Goal: Information Seeking & Learning: Learn about a topic

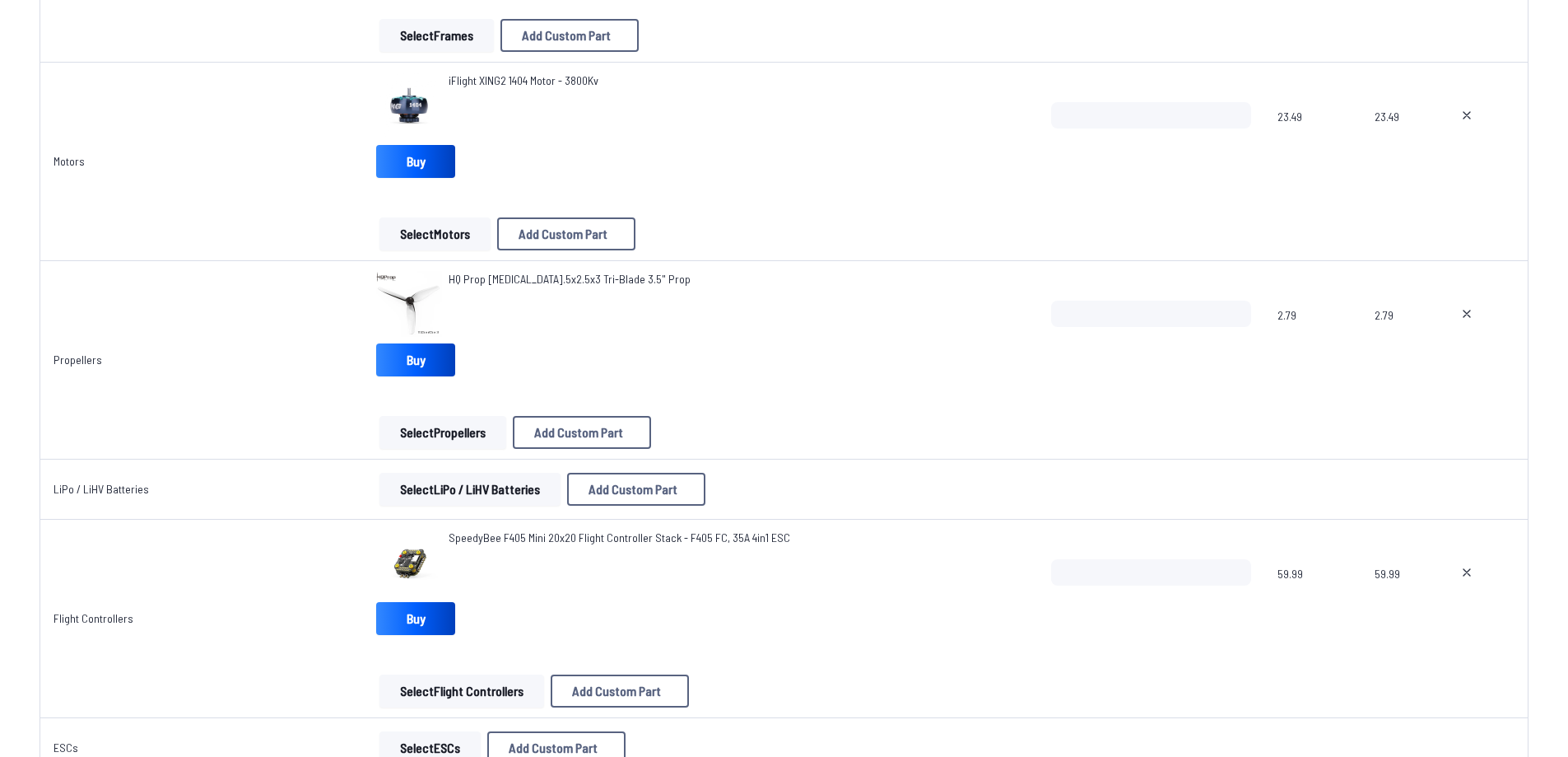
scroll to position [385, 0]
click at [584, 546] on link "SpeedyBee F405 Mini 20x20 Flight Controller Stack - F405 FC, 35A 4in1 ESC" at bounding box center [619, 539] width 342 height 17
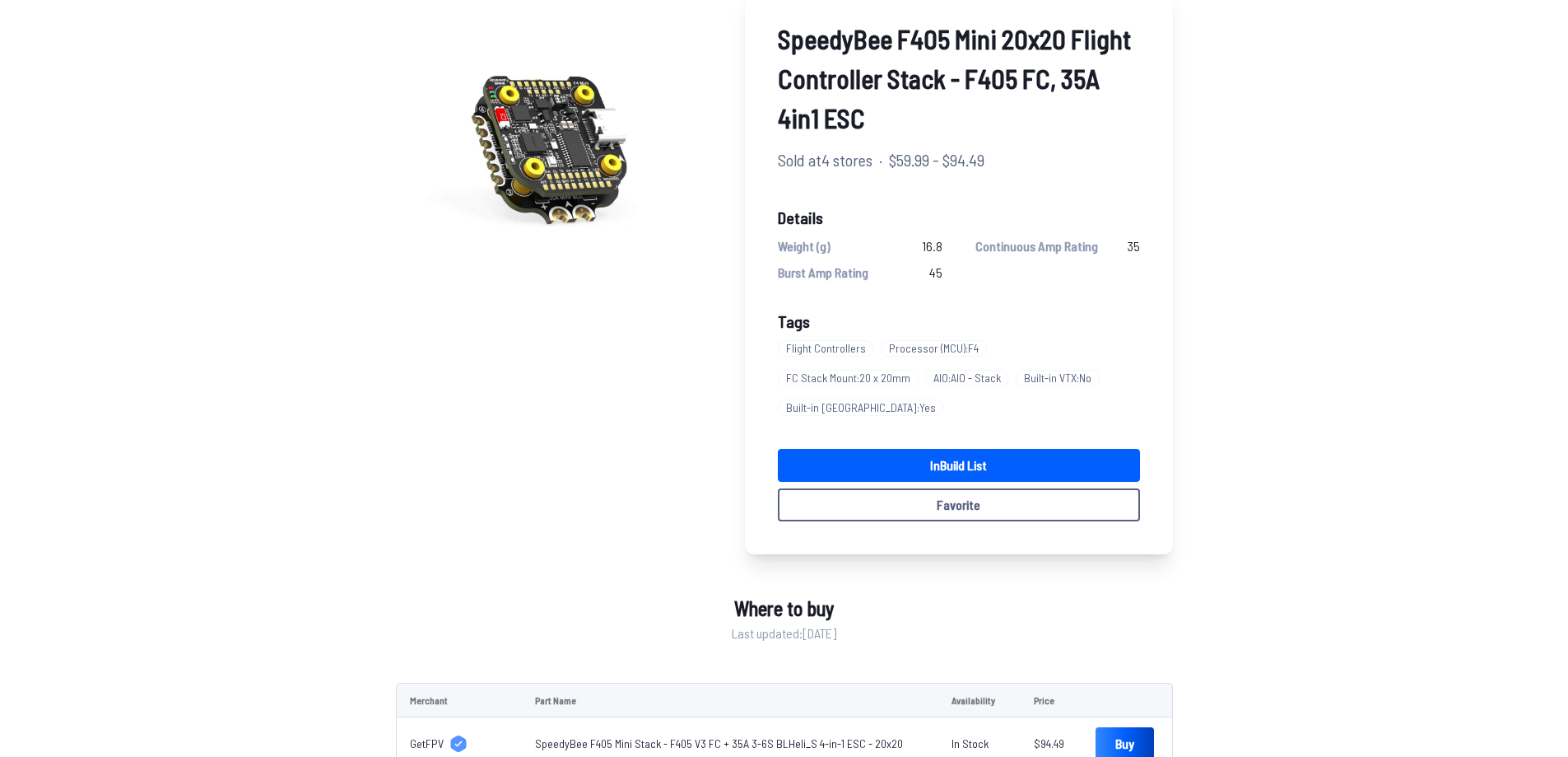
scroll to position [45, 0]
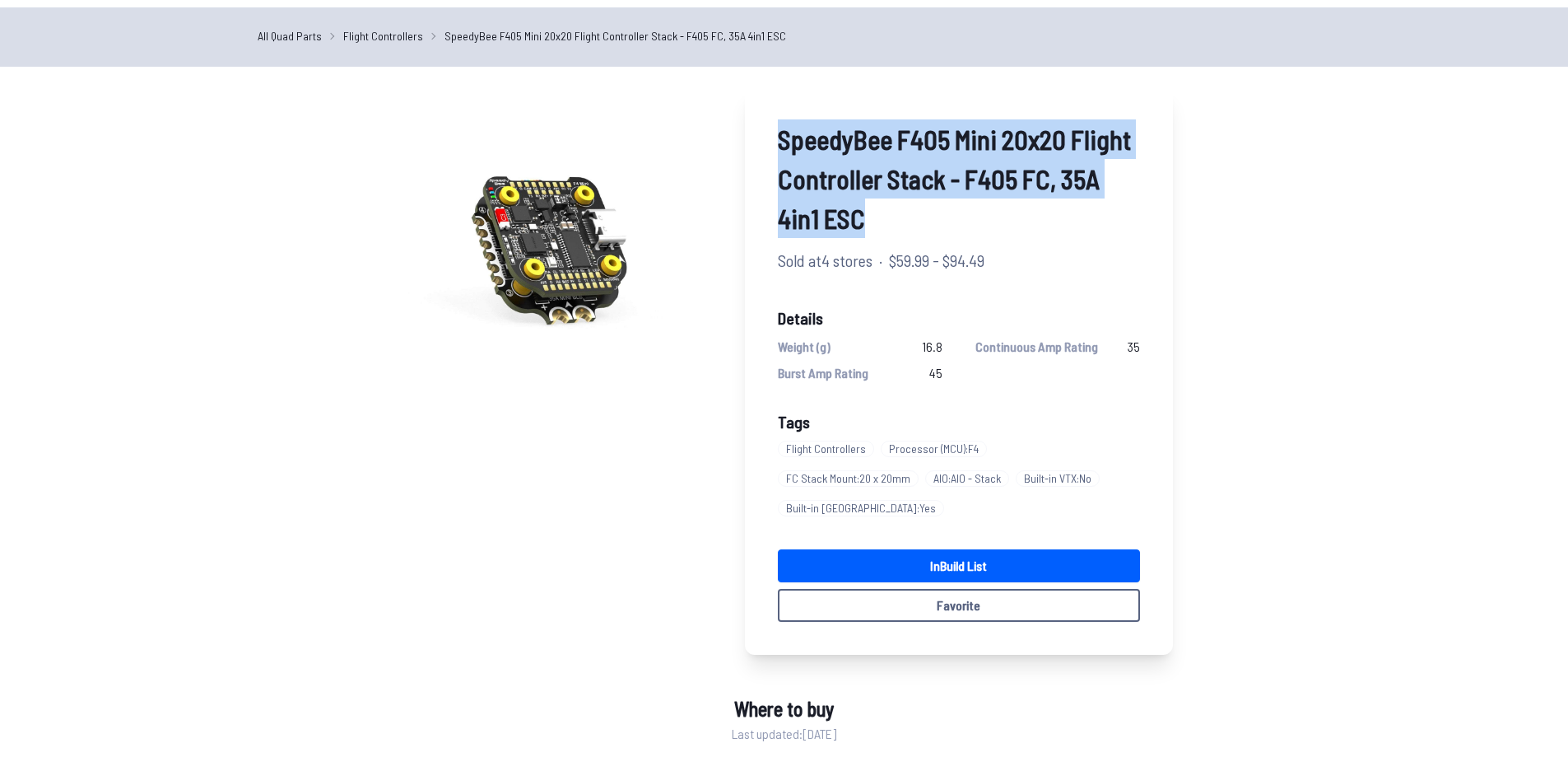
drag, startPoint x: 775, startPoint y: 124, endPoint x: 915, endPoint y: 240, distance: 181.8
click at [915, 240] on div "SpeedyBee F405 Mini 20x20 Flight Controller Stack - F405 FC, 35A 4in1 ESC Sold …" at bounding box center [958, 370] width 428 height 568
copy span "SpeedyBee F405 Mini 20x20 Flight Controller Stack - F405 FC, 35A 4in1 ESC"
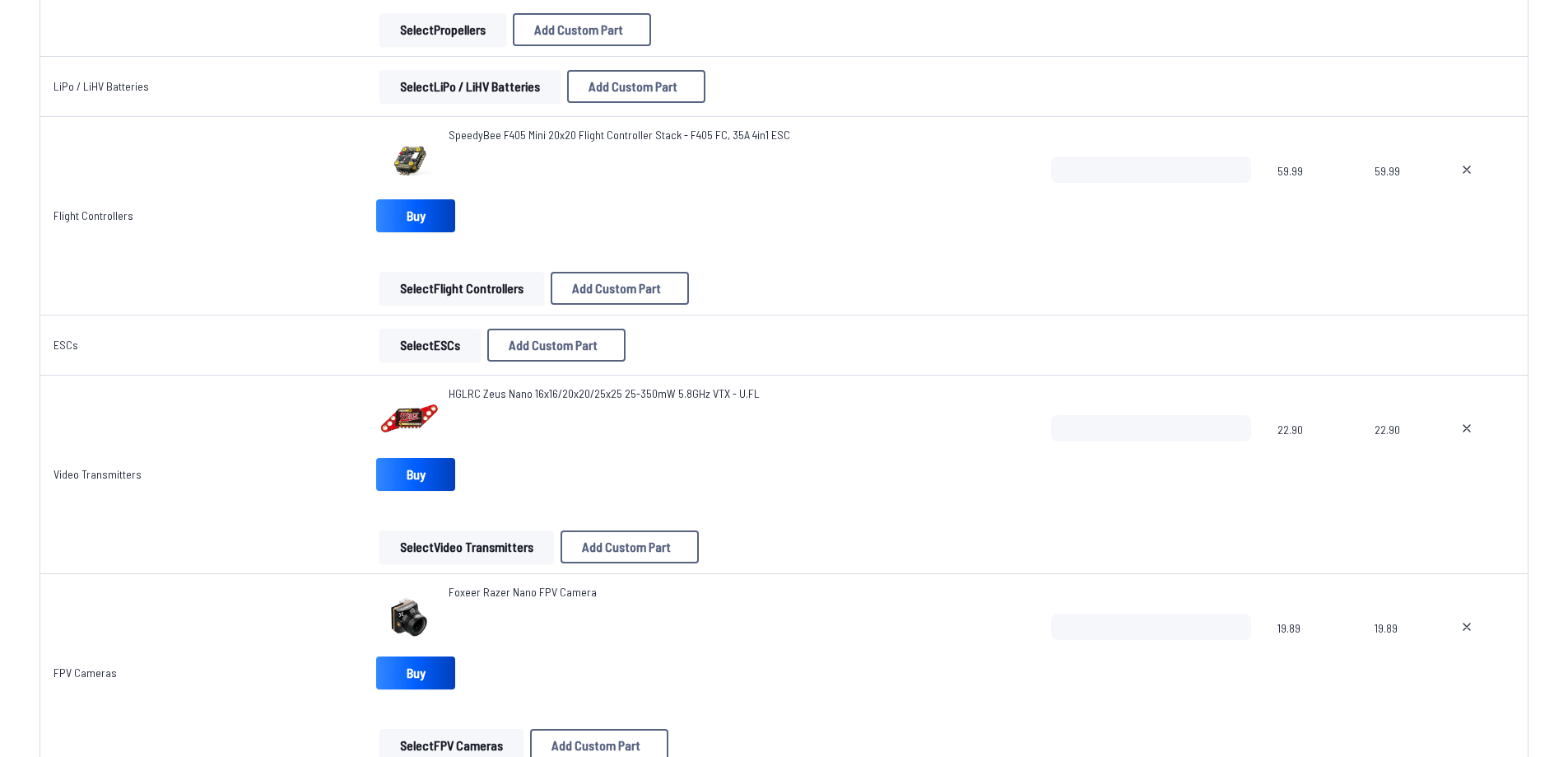
scroll to position [797, 0]
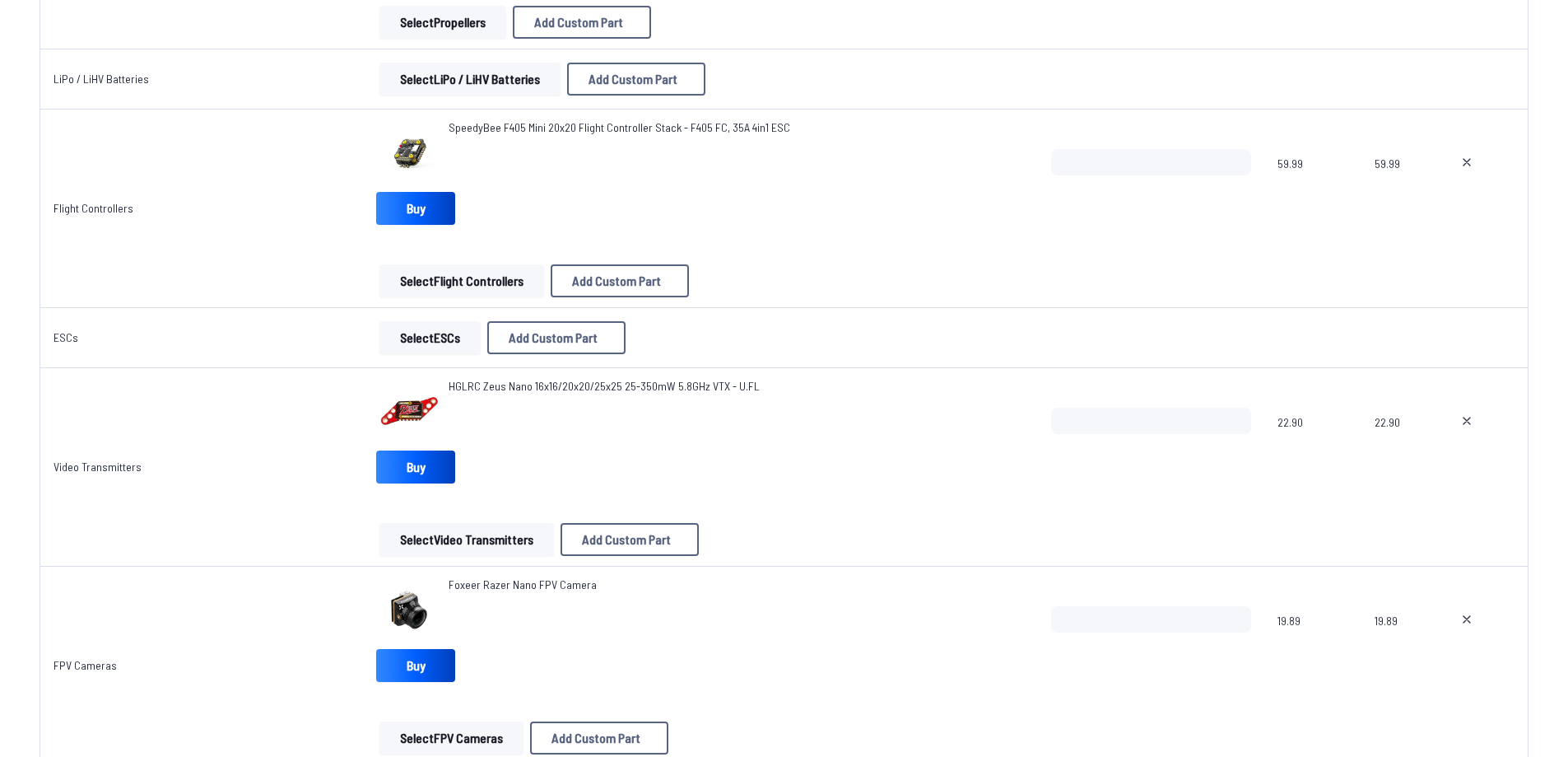
click at [564, 392] on span "HGLRC Zeus Nano 16x16/20x20/25x25 25-350mW 5.8GHz VTX - U.FL" at bounding box center [604, 386] width 311 height 14
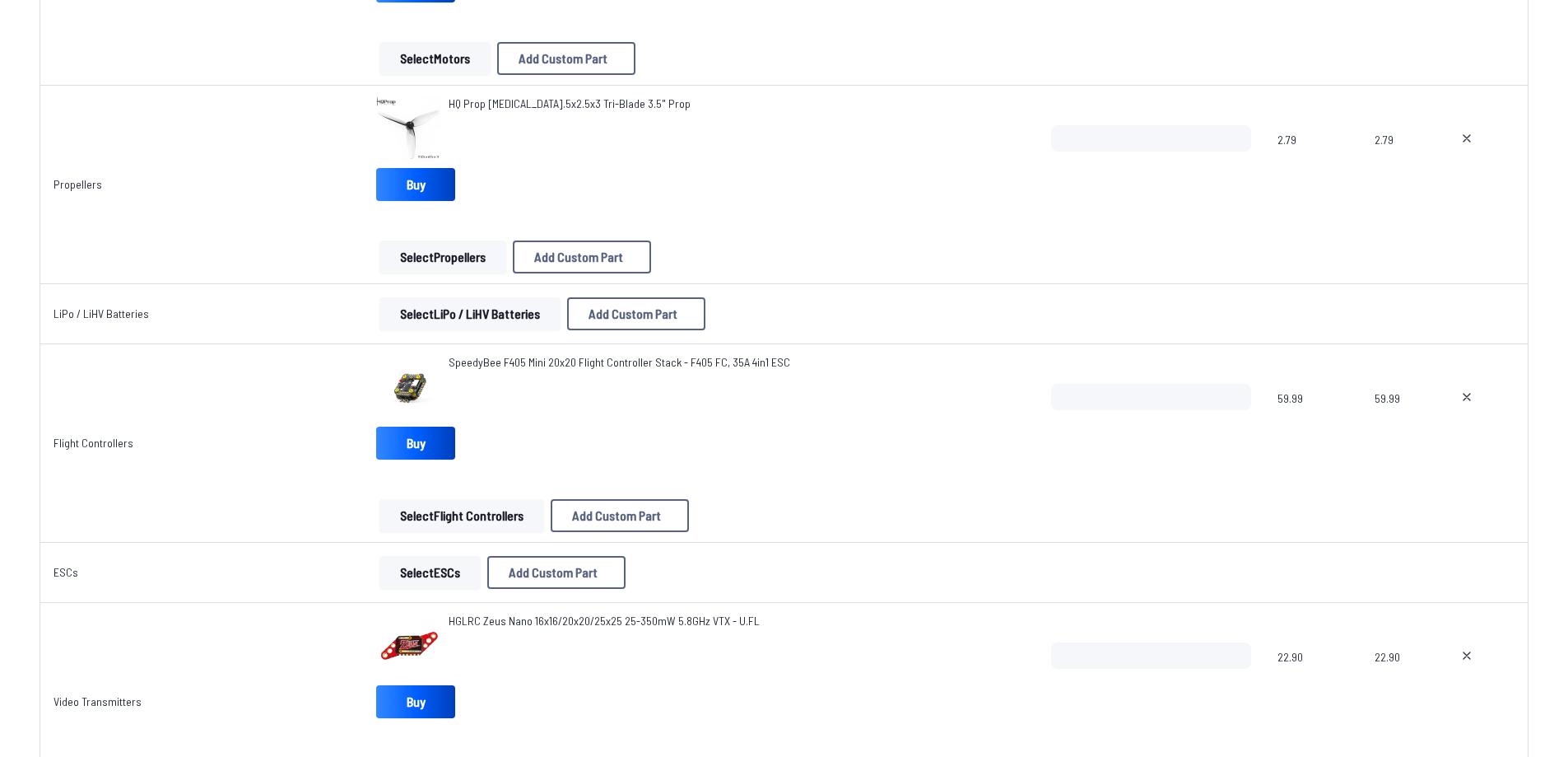
scroll to position [549, 0]
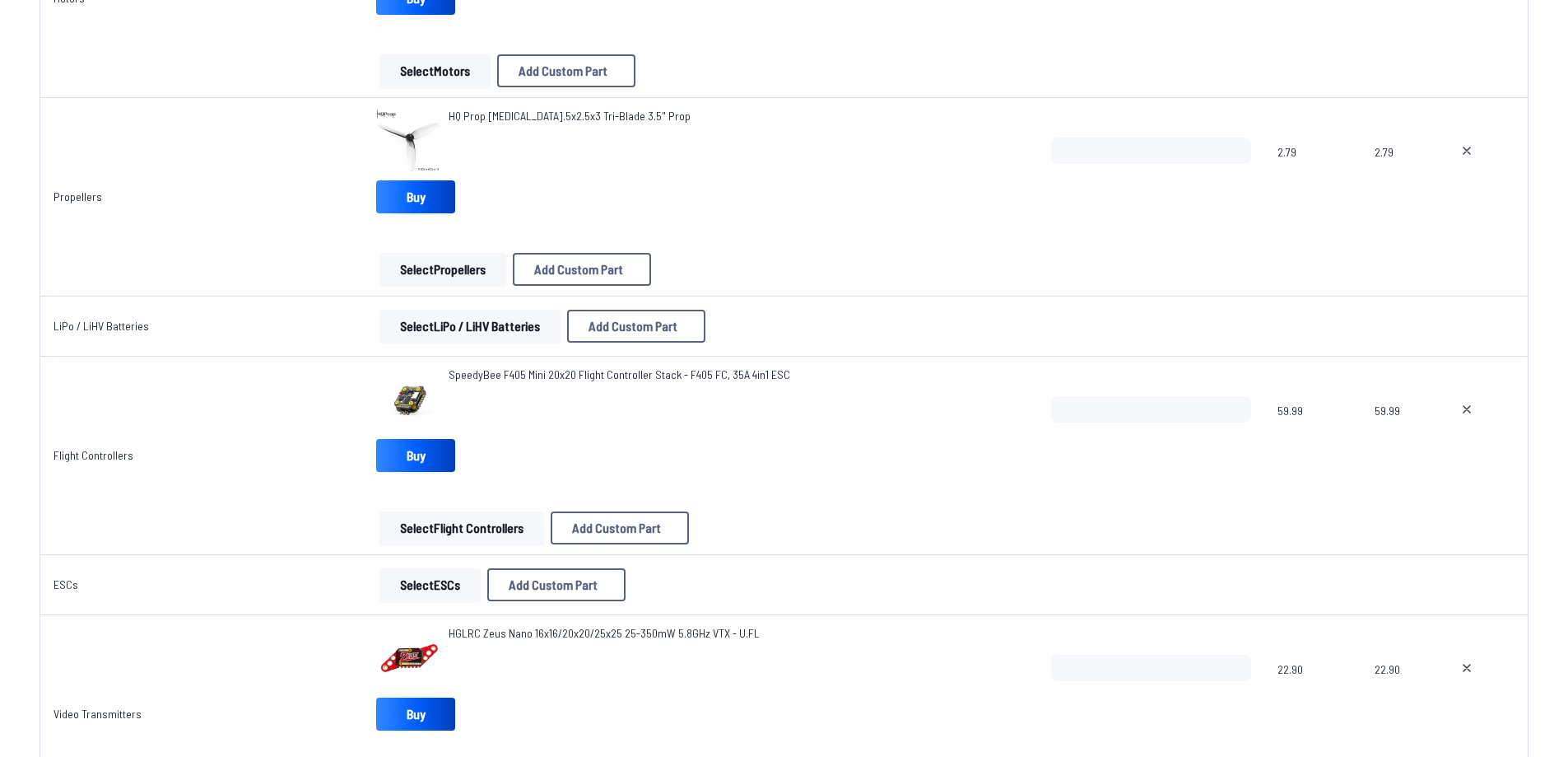
click at [461, 328] on button "Select LiPo / LiHV Batteries" at bounding box center [470, 326] width 181 height 33
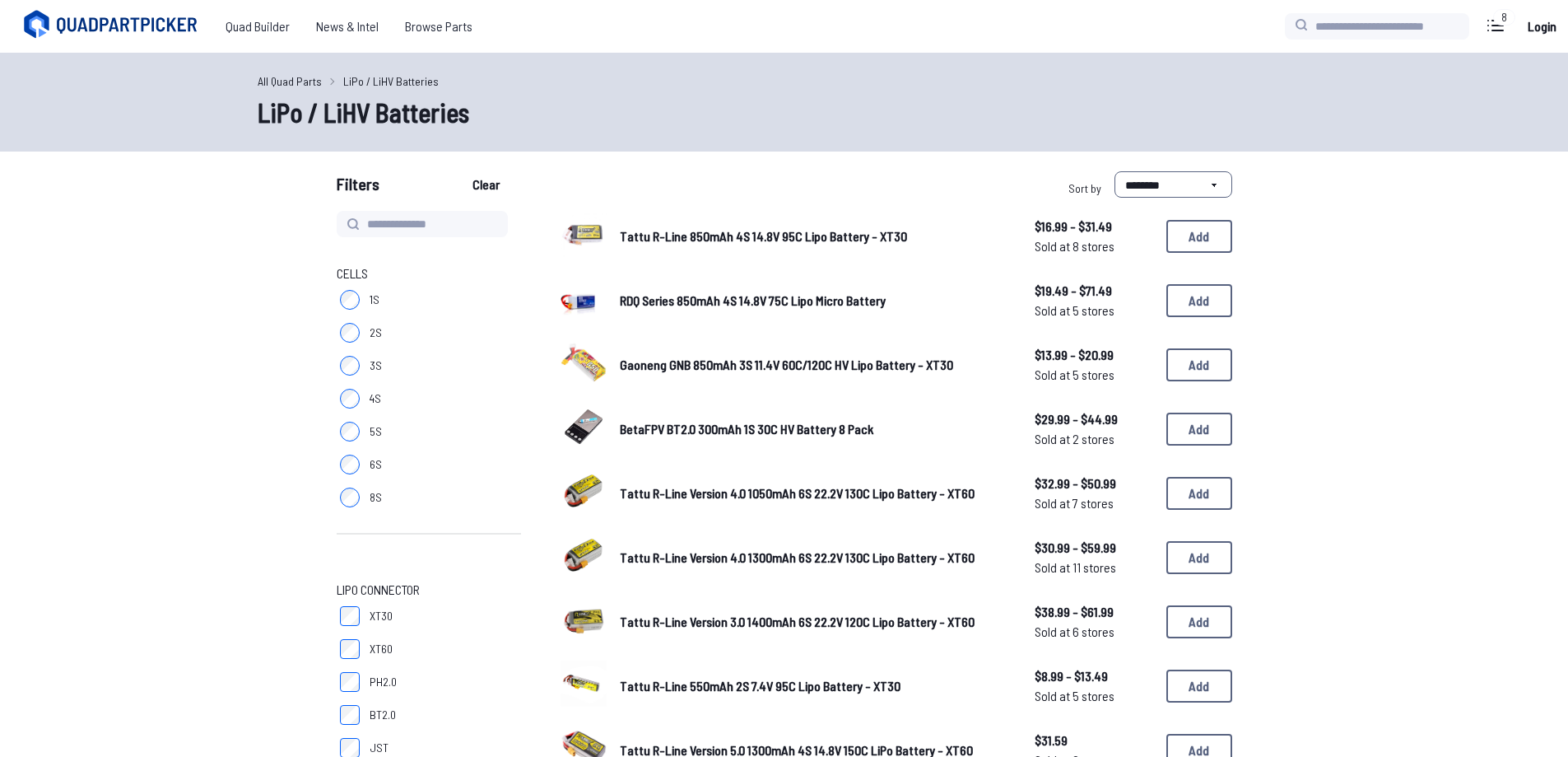
click at [337, 467] on label "6S" at bounding box center [429, 465] width 184 height 33
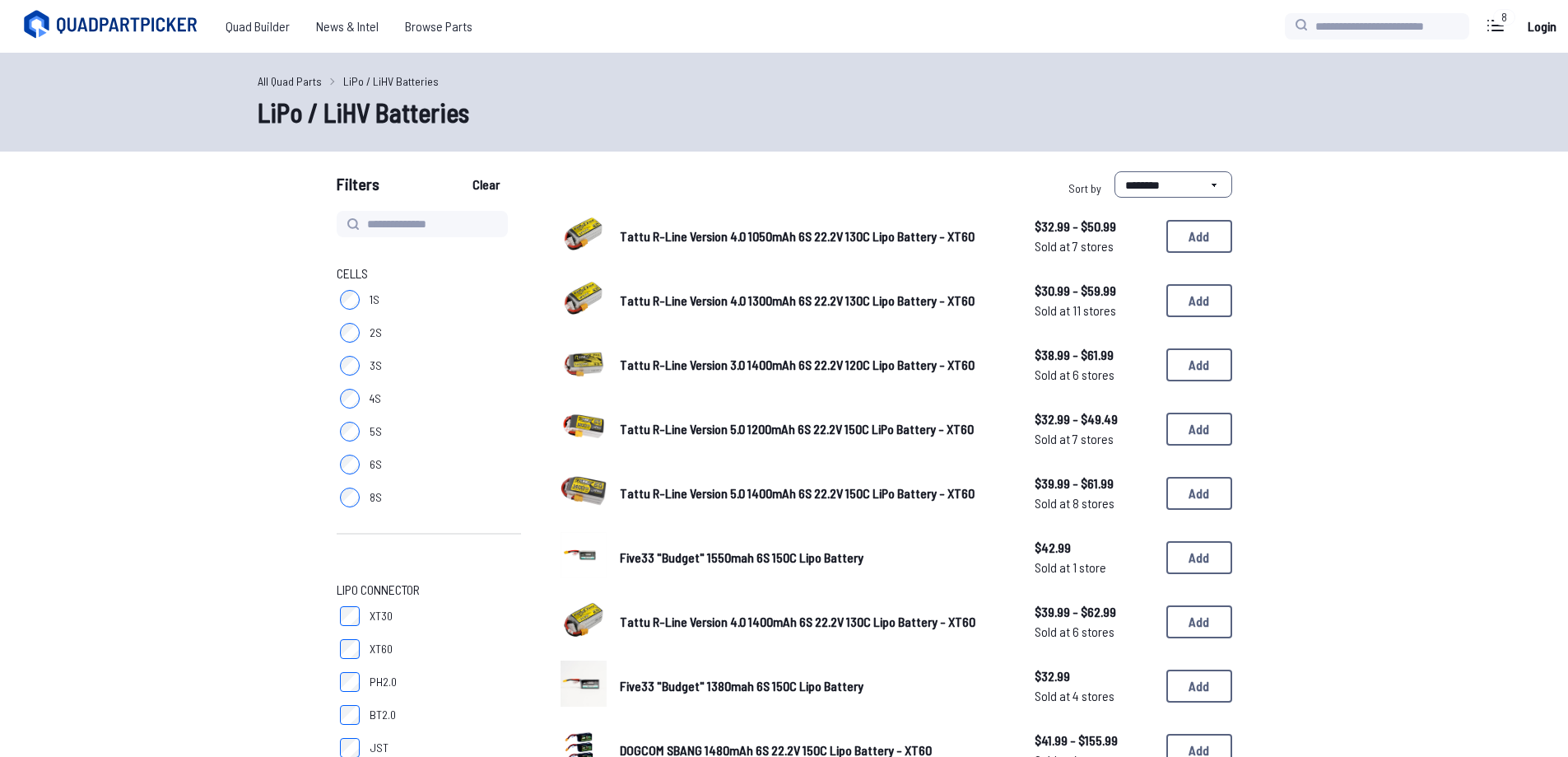
drag, startPoint x: 504, startPoint y: 588, endPoint x: 489, endPoint y: 588, distance: 15.0
click at [489, 588] on span "LiPo Connector" at bounding box center [429, 589] width 184 height 19
click at [354, 377] on label "3S" at bounding box center [429, 365] width 184 height 33
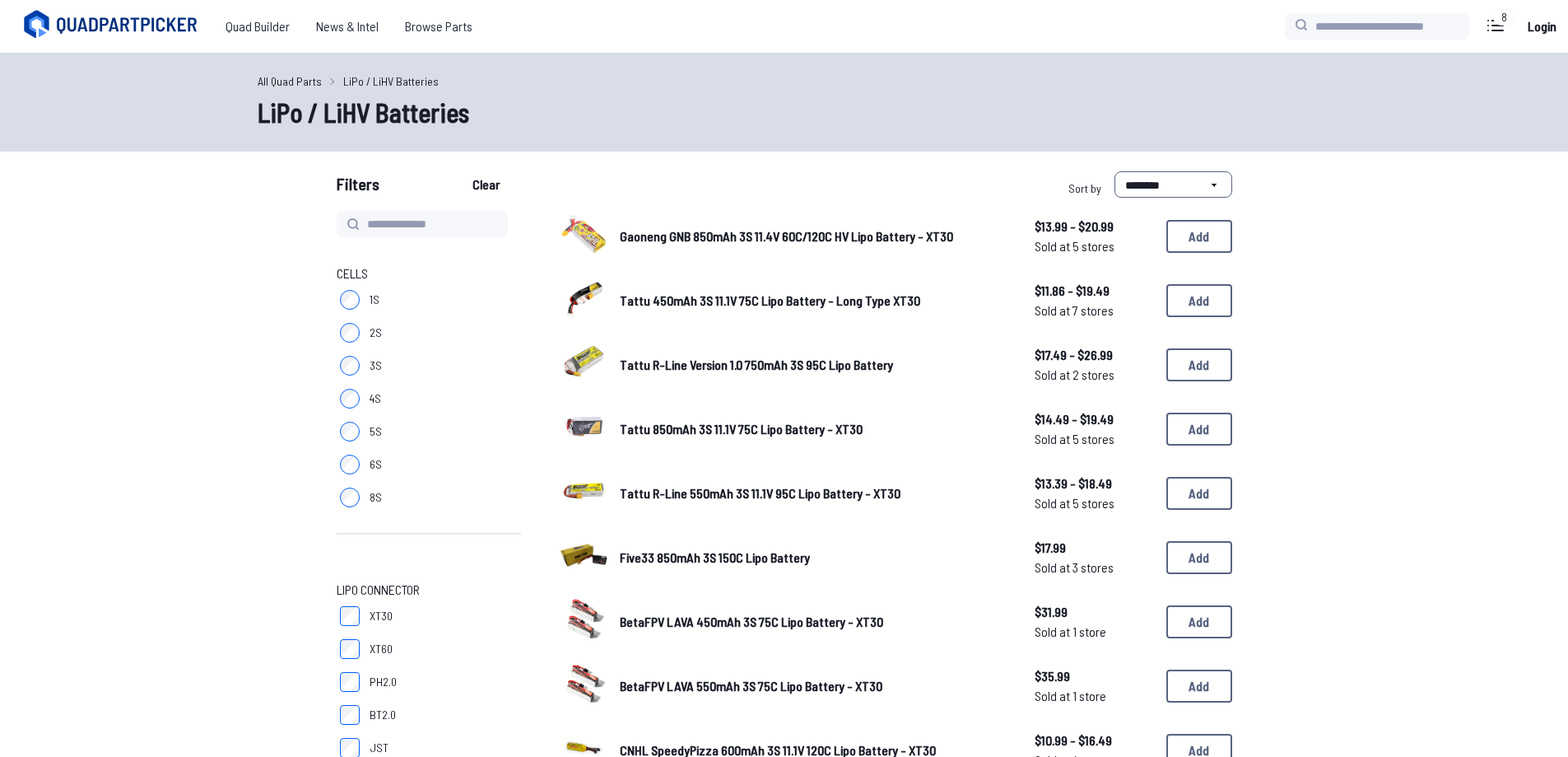
select select "*********"
click at [1114, 171] on select "**********" at bounding box center [1173, 184] width 118 height 26
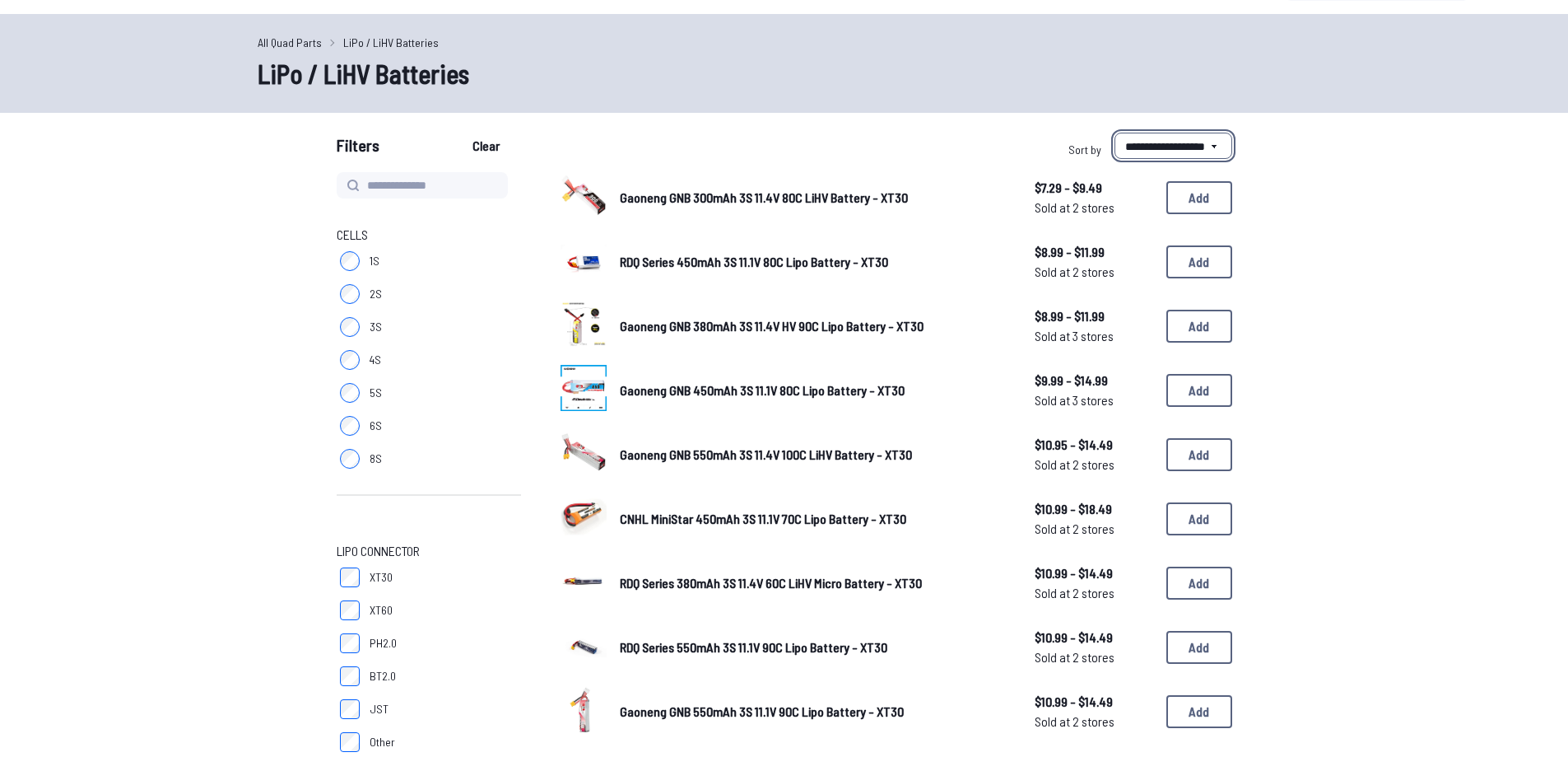
scroll to position [82, 0]
